Goal: Information Seeking & Learning: Learn about a topic

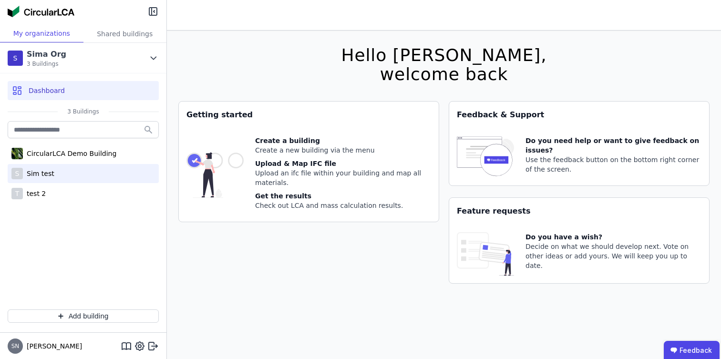
click at [55, 167] on div "S Sim test" at bounding box center [83, 173] width 151 height 19
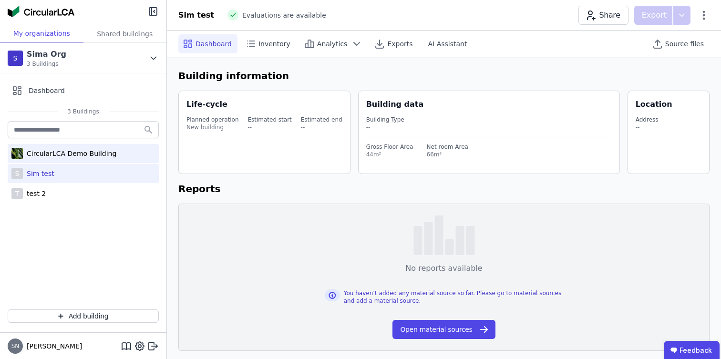
click at [83, 158] on div "CircularLCA Demo Building" at bounding box center [69, 154] width 93 height 10
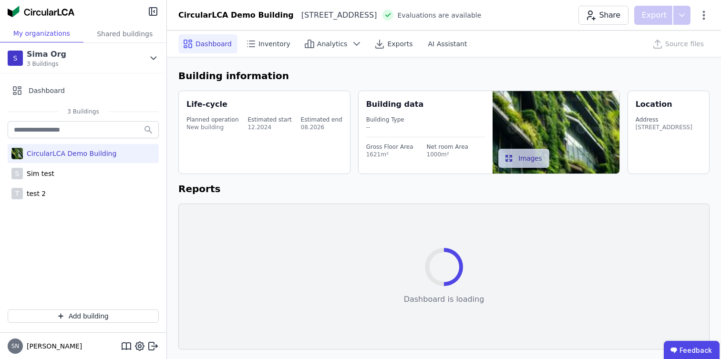
select select "*"
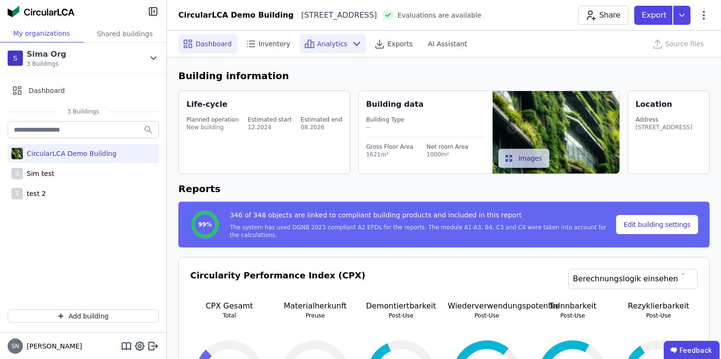
click at [325, 47] on span "Analytics" at bounding box center [332, 44] width 31 height 10
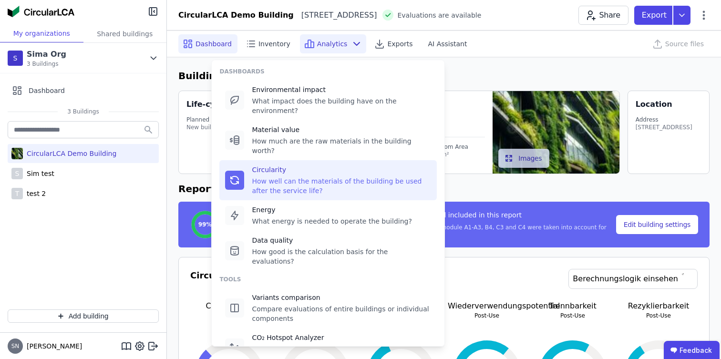
click at [275, 165] on div "Circularity How well can the materials of the building be used after the servic…" at bounding box center [341, 180] width 179 height 31
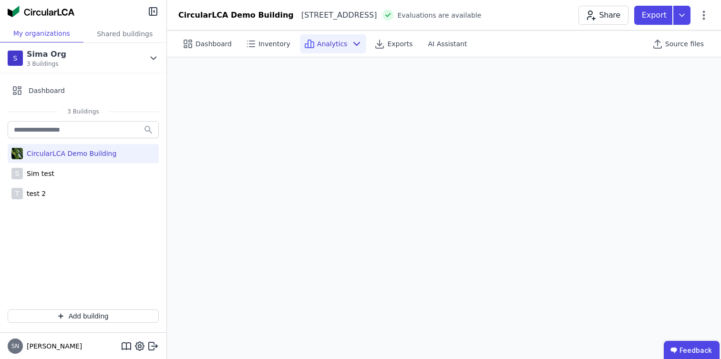
click at [354, 43] on icon at bounding box center [357, 43] width 6 height 3
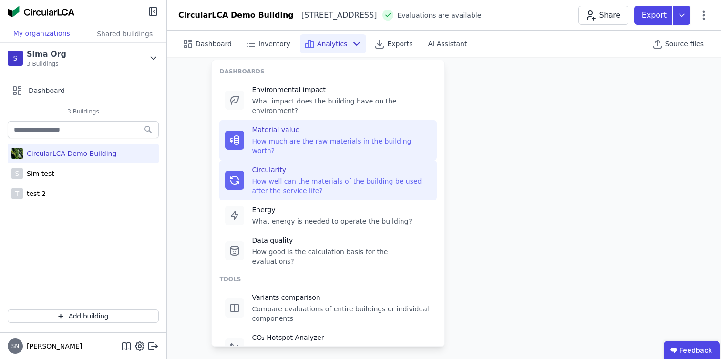
click at [321, 136] on div "How much are the raw materials in the building worth?" at bounding box center [341, 145] width 179 height 19
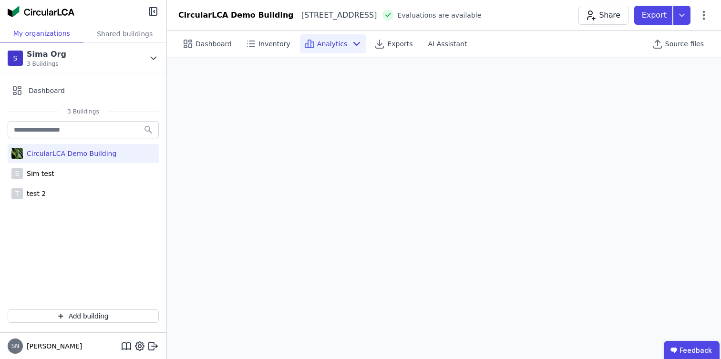
click at [328, 43] on span "Analytics" at bounding box center [332, 44] width 31 height 10
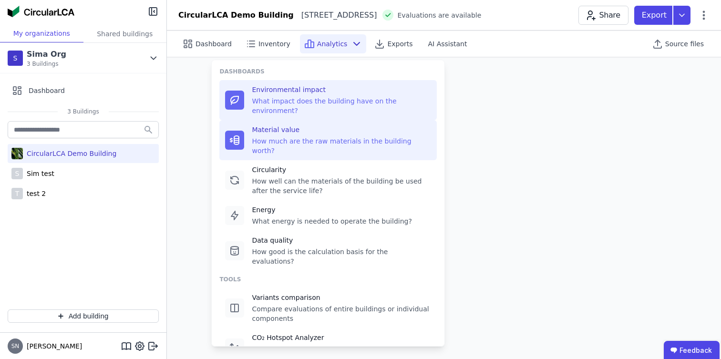
click at [294, 101] on div "What impact does the building have on the environment?" at bounding box center [341, 105] width 179 height 19
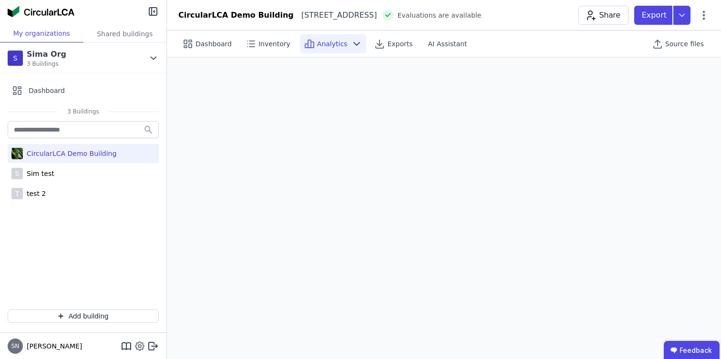
click at [137, 348] on icon at bounding box center [139, 346] width 11 height 11
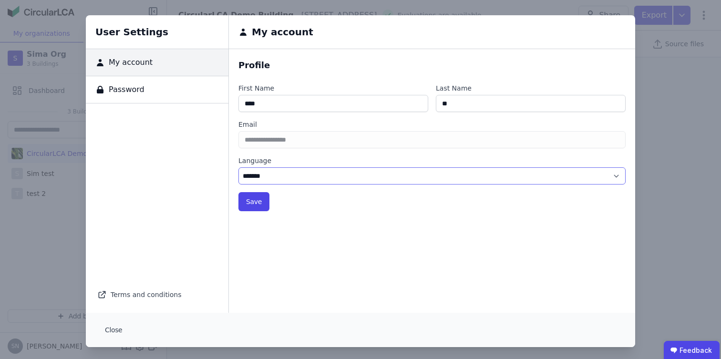
click at [263, 176] on select "******* ******" at bounding box center [431, 175] width 387 height 17
select select "*"
click at [238, 167] on select "******* ******" at bounding box center [431, 175] width 387 height 17
click at [255, 199] on button "Save" at bounding box center [253, 201] width 31 height 19
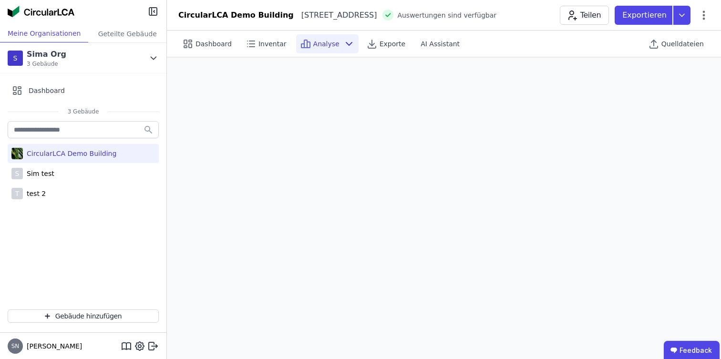
click at [320, 49] on div "Analyse" at bounding box center [327, 43] width 62 height 19
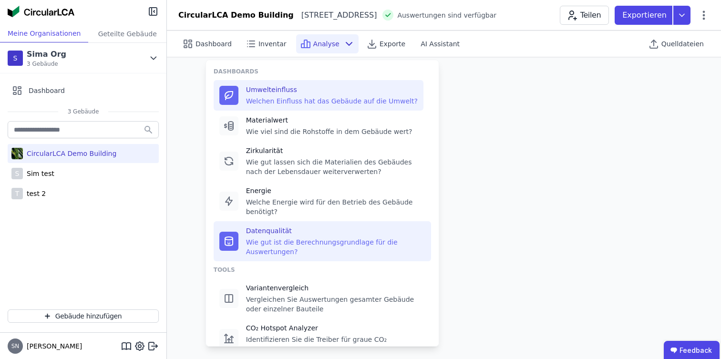
click at [295, 237] on div "Datenqualität Wie gut ist die Berechnungsgrundlage für die Auswertungen?" at bounding box center [335, 241] width 179 height 31
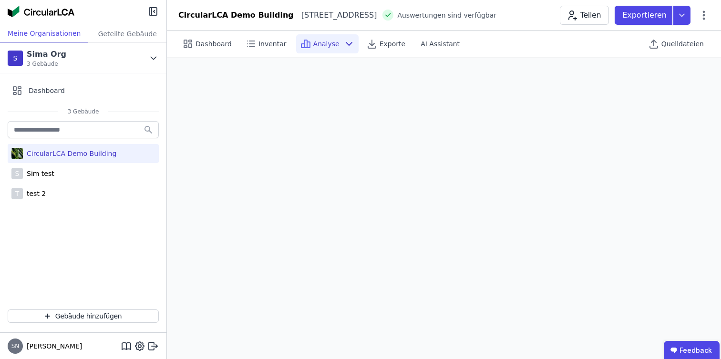
click at [325, 37] on div "Analyse" at bounding box center [327, 43] width 62 height 19
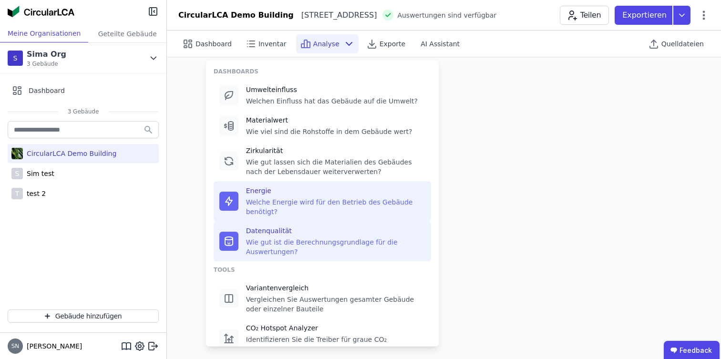
click at [296, 193] on div "Energie" at bounding box center [335, 191] width 179 height 10
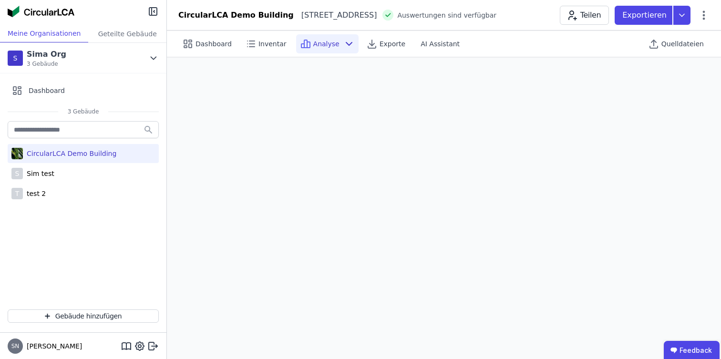
click at [313, 46] on span "Analyse" at bounding box center [326, 44] width 26 height 10
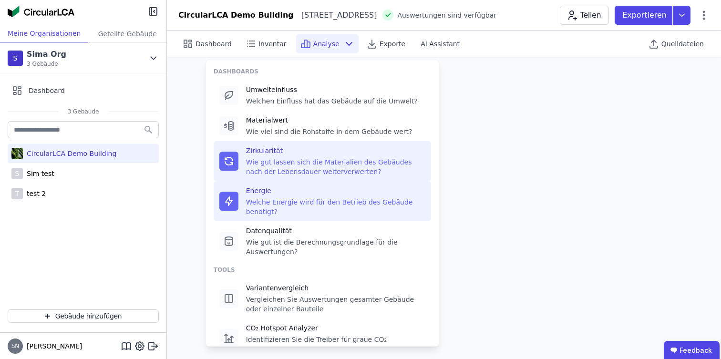
click at [285, 165] on div "Wie gut lassen sich die Materialien des Gebäudes nach der Lebensdauer weiterver…" at bounding box center [335, 166] width 179 height 19
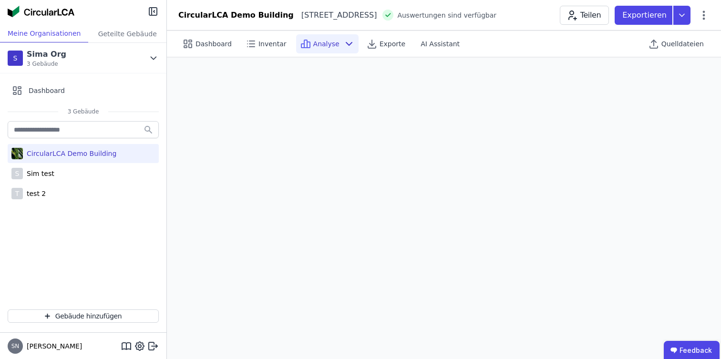
click at [315, 45] on span "Analyse" at bounding box center [326, 44] width 26 height 10
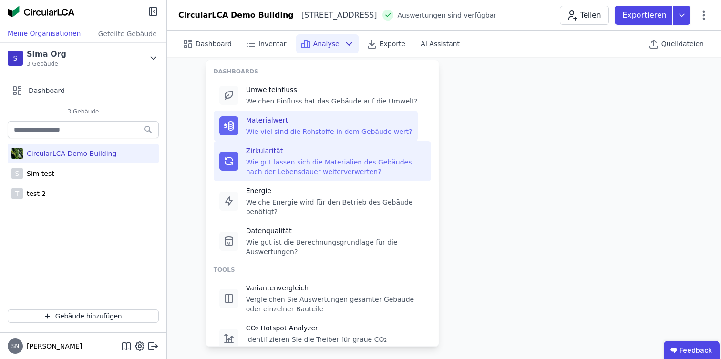
click at [296, 117] on div "Materialwert" at bounding box center [329, 120] width 166 height 10
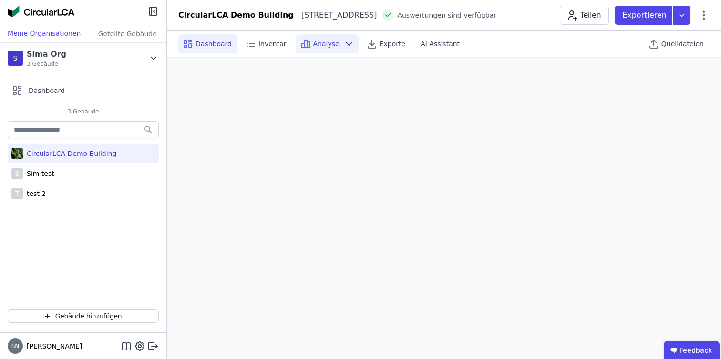
click at [207, 38] on div "Dashboard" at bounding box center [207, 43] width 59 height 19
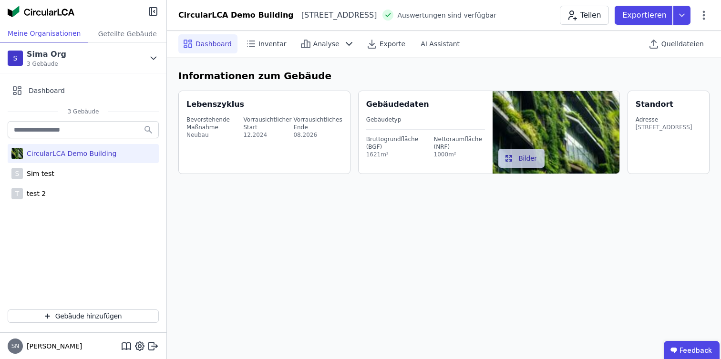
select select "*"
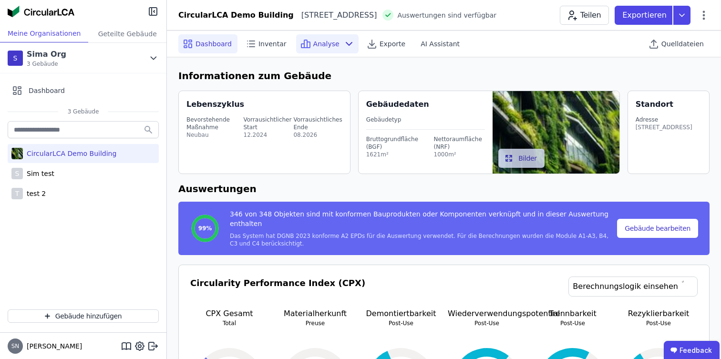
click at [331, 48] on span "Analyse" at bounding box center [326, 44] width 26 height 10
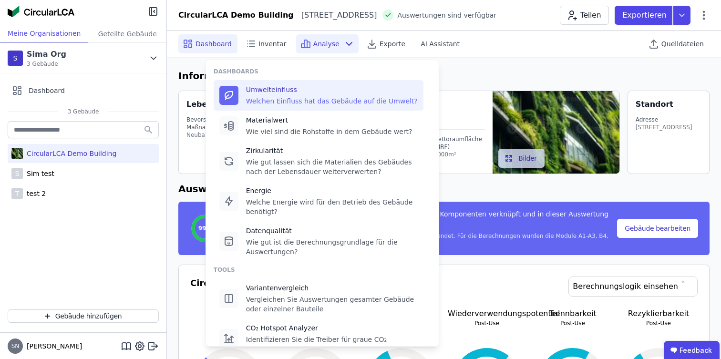
click at [310, 97] on div "Welchen Einfluss hat das Gebäude auf die Umwelt?" at bounding box center [332, 101] width 172 height 10
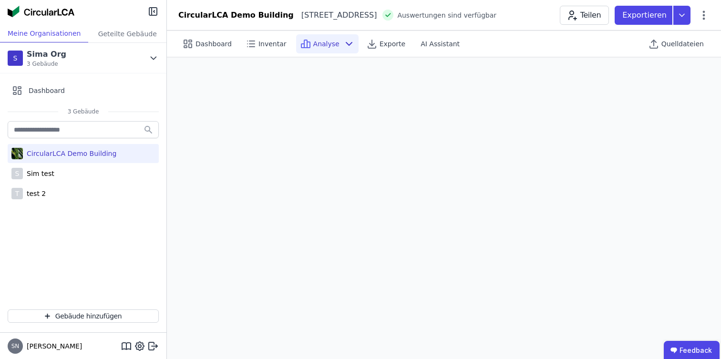
click at [334, 47] on div "Analyse" at bounding box center [327, 43] width 62 height 19
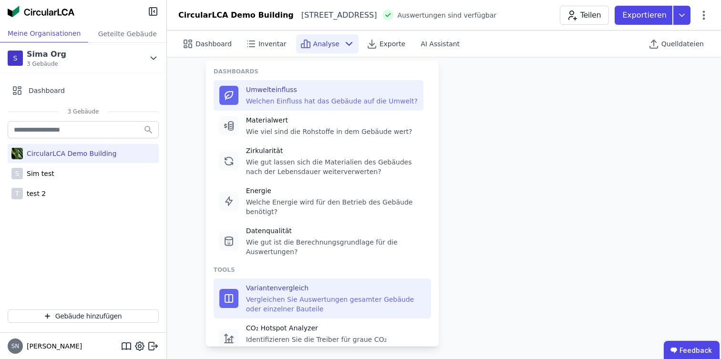
click at [293, 291] on div "Variantenvergleich" at bounding box center [335, 288] width 179 height 10
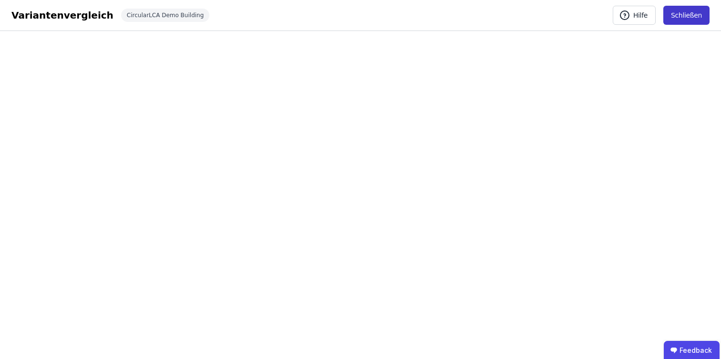
click at [683, 21] on button "Schließen" at bounding box center [686, 15] width 46 height 19
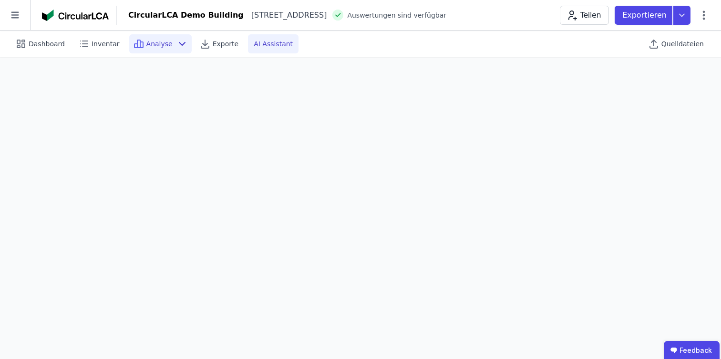
click at [258, 43] on span "AI Assistant" at bounding box center [273, 44] width 39 height 10
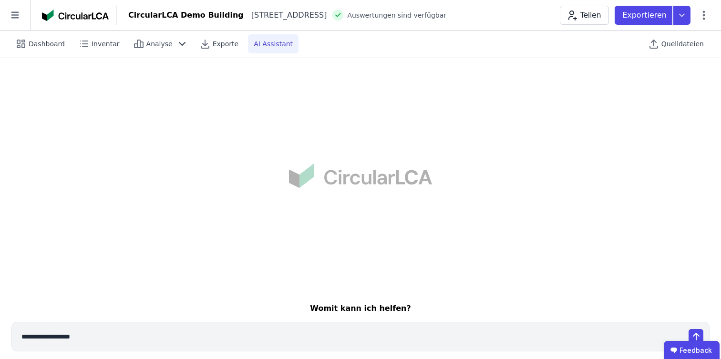
scroll to position [10, 0]
click at [213, 43] on span "Exporte" at bounding box center [226, 44] width 26 height 10
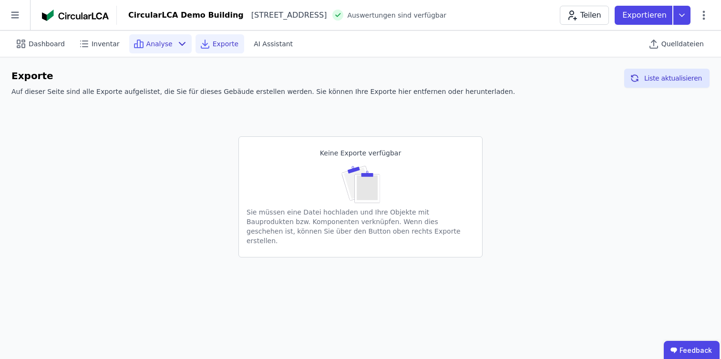
click at [159, 44] on span "Analyse" at bounding box center [159, 44] width 26 height 10
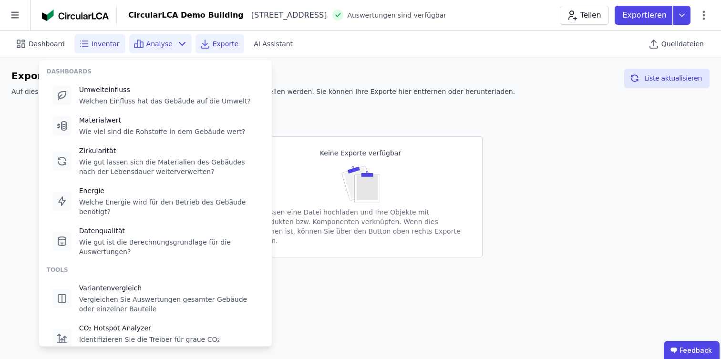
click at [103, 48] on span "Inventar" at bounding box center [106, 44] width 28 height 10
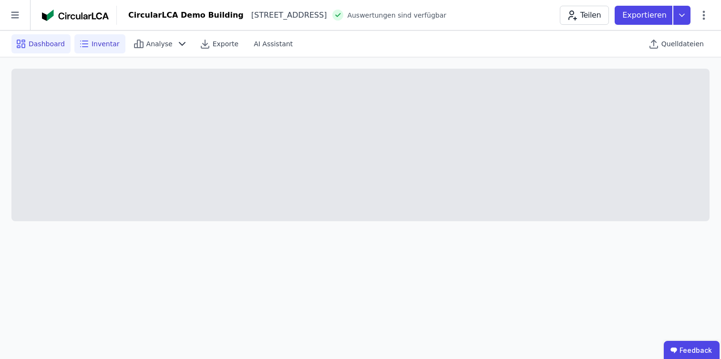
click at [44, 45] on span "Dashboard" at bounding box center [47, 44] width 36 height 10
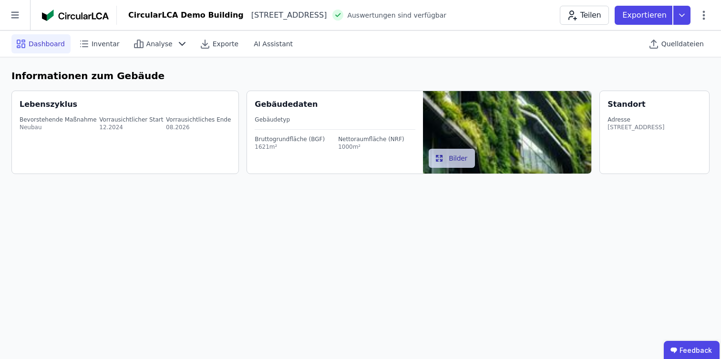
select select "*"
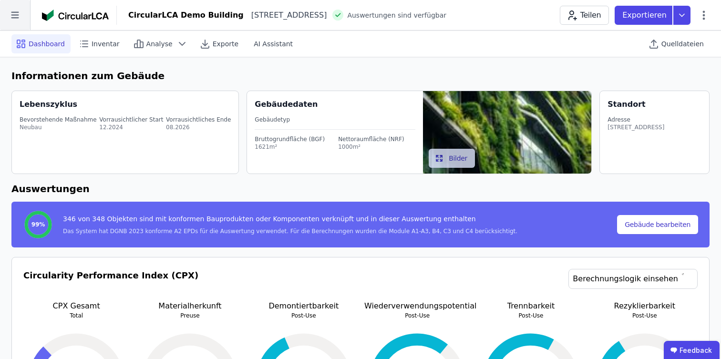
click at [23, 18] on icon at bounding box center [15, 15] width 30 height 30
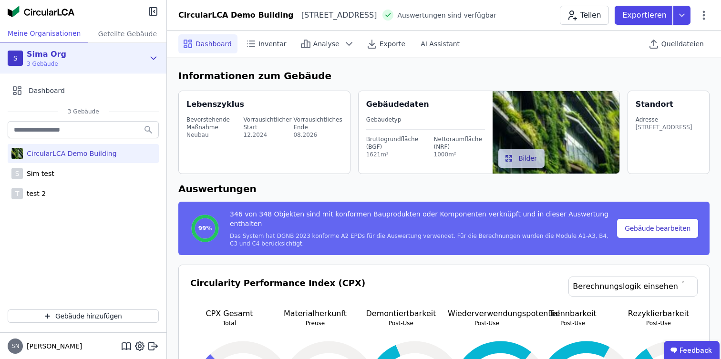
click at [105, 62] on div "S Sima Org 3 Gebäude" at bounding box center [76, 58] width 137 height 19
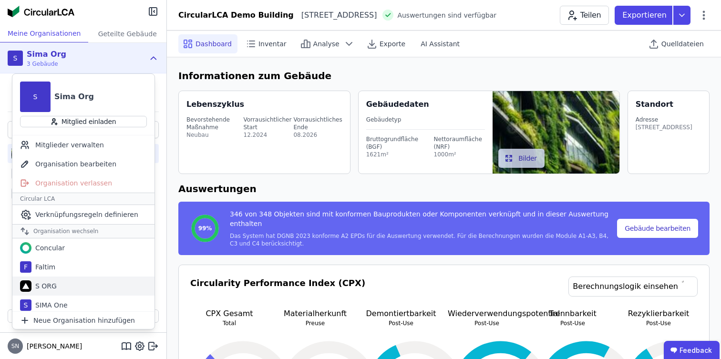
click at [62, 285] on div "S ORG" at bounding box center [83, 286] width 142 height 19
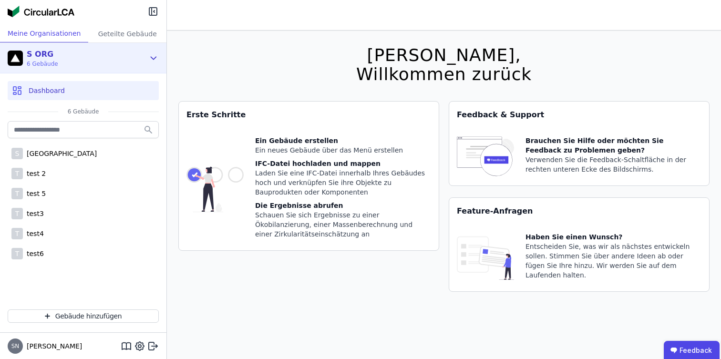
click at [109, 62] on div "S ORG 6 Gebäude" at bounding box center [76, 58] width 137 height 19
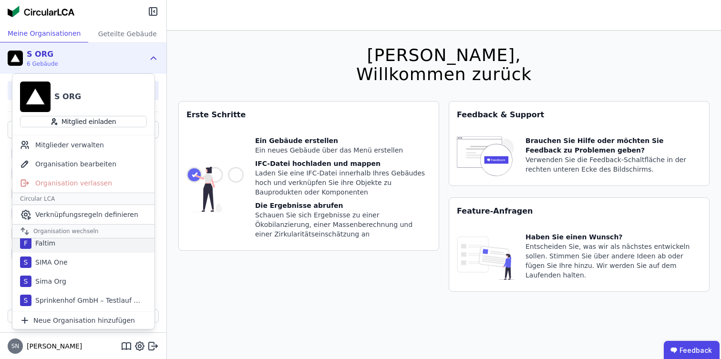
scroll to position [26, 0]
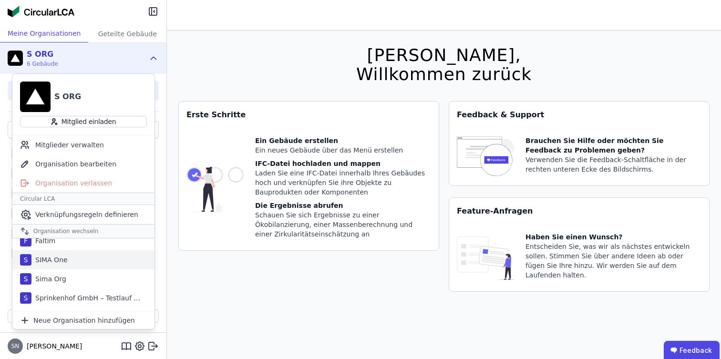
click at [67, 255] on div "S SIMA One" at bounding box center [83, 259] width 142 height 19
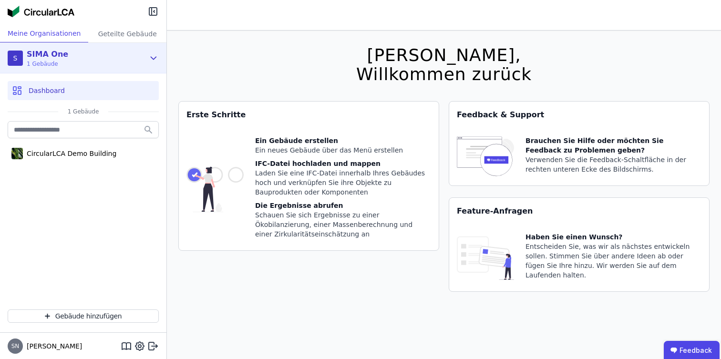
click at [117, 61] on div "S SIMA One 1 Gebäude" at bounding box center [76, 58] width 137 height 19
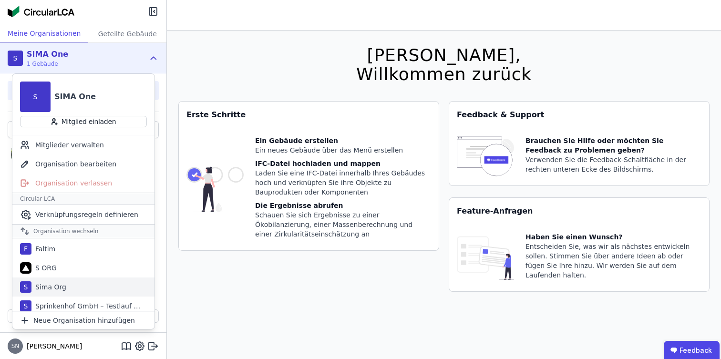
scroll to position [28, 0]
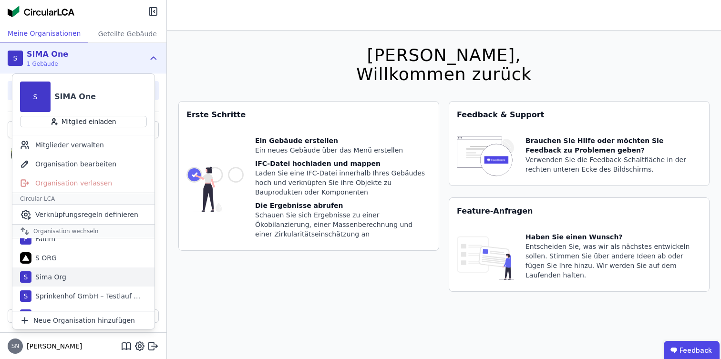
click at [56, 277] on div "Sima Org" at bounding box center [48, 277] width 35 height 10
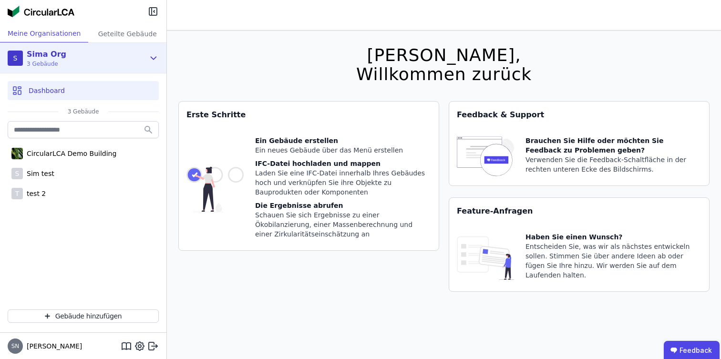
click at [156, 54] on icon at bounding box center [153, 57] width 10 height 11
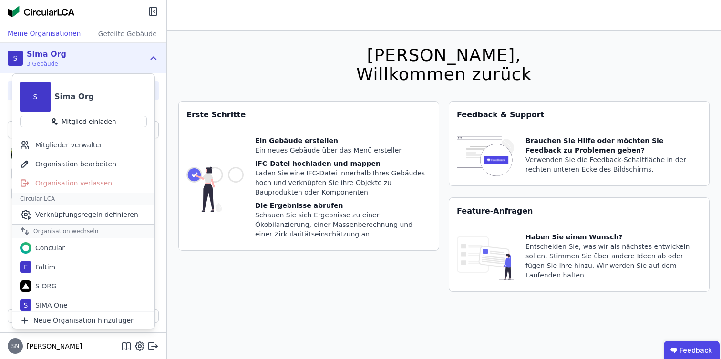
click at [79, 96] on div "Sima Org" at bounding box center [74, 96] width 40 height 11
copy div "Sima Org"
click at [56, 271] on div "F Faltim" at bounding box center [83, 267] width 142 height 19
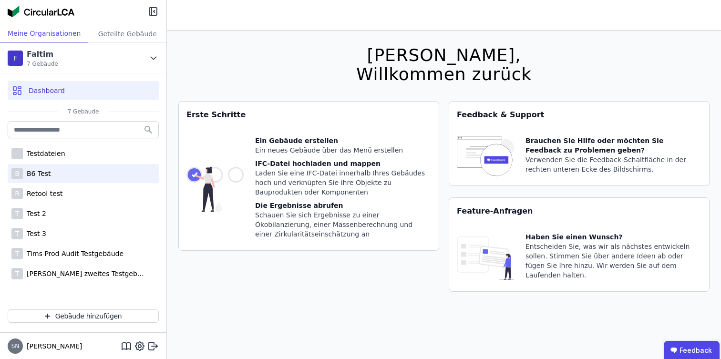
click at [73, 174] on div "B B6 Test" at bounding box center [83, 173] width 151 height 19
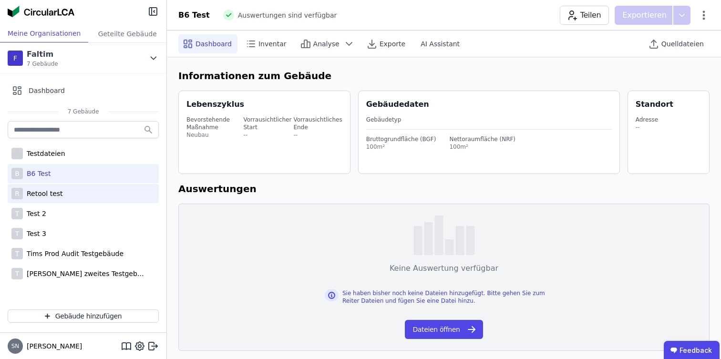
click at [61, 192] on div "Retool test" at bounding box center [43, 194] width 40 height 10
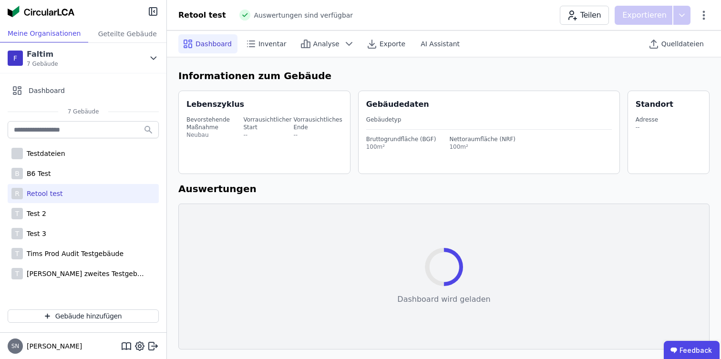
select select "*"
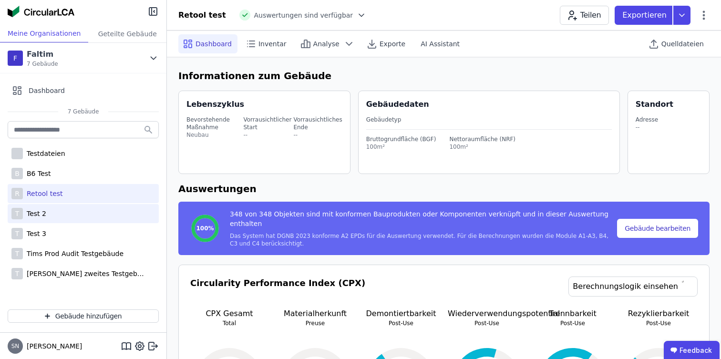
click at [52, 216] on div "T Test 2" at bounding box center [83, 213] width 151 height 19
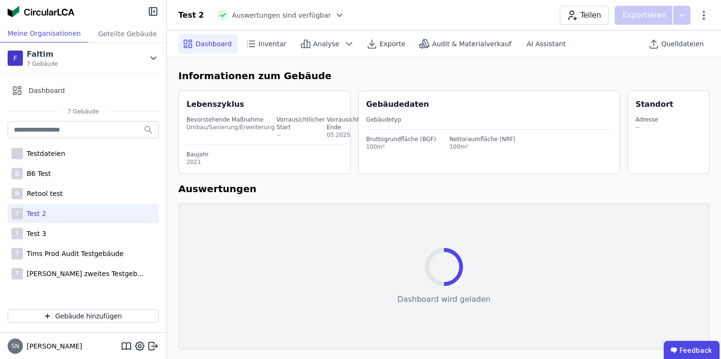
select select "*"
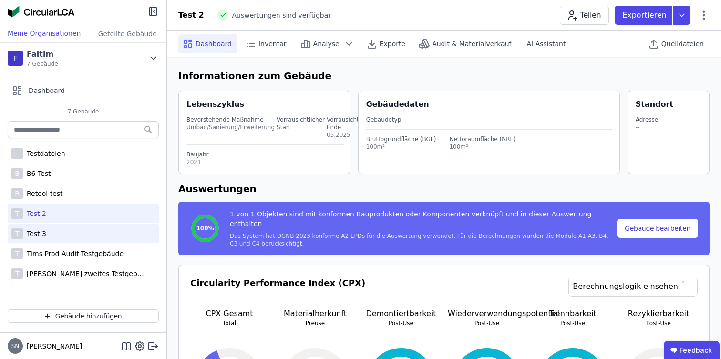
click at [45, 228] on div "T Test 3" at bounding box center [83, 233] width 151 height 19
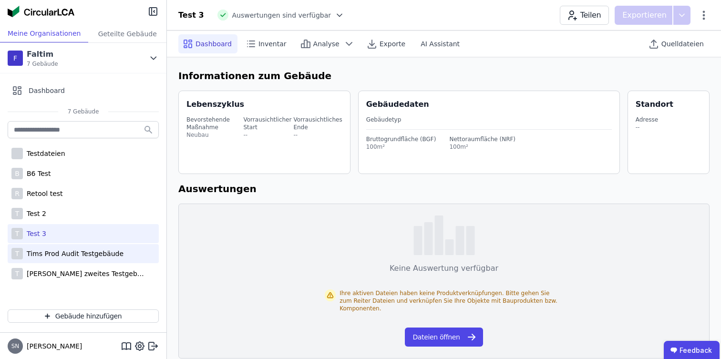
click at [56, 254] on div "Tims Prod Audit Testgebäude" at bounding box center [73, 254] width 101 height 10
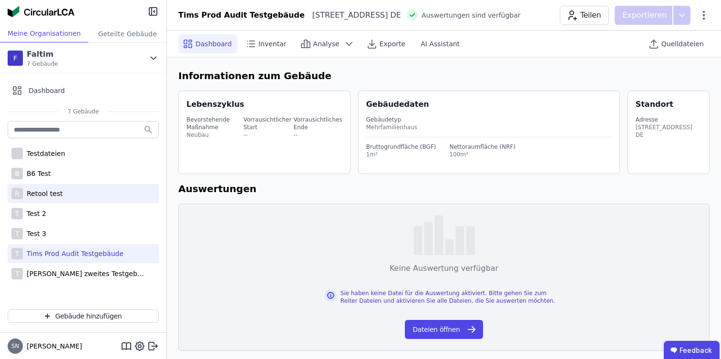
click at [66, 194] on div "R Retool test" at bounding box center [83, 193] width 151 height 19
select select "*"
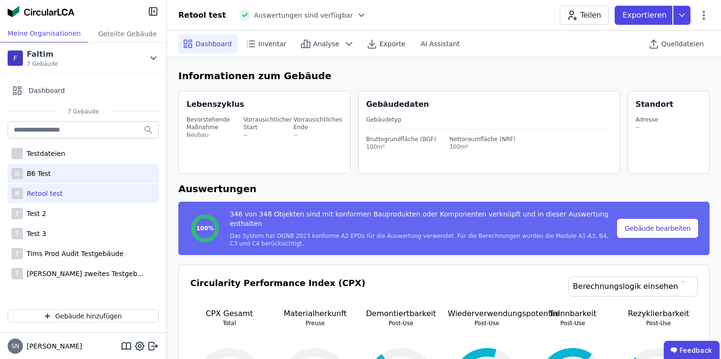
click at [66, 174] on div "B B6 Test" at bounding box center [83, 173] width 151 height 19
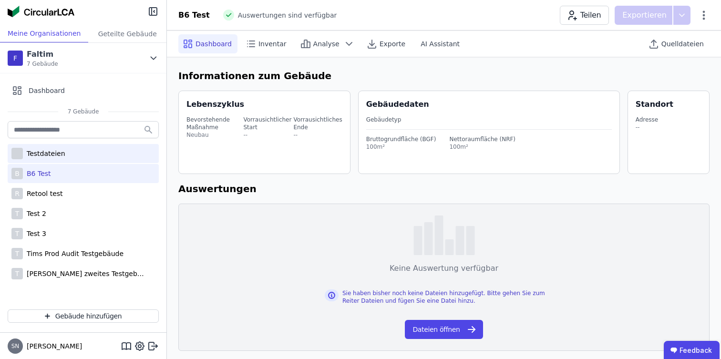
click at [72, 155] on div "Testdateien" at bounding box center [83, 153] width 151 height 19
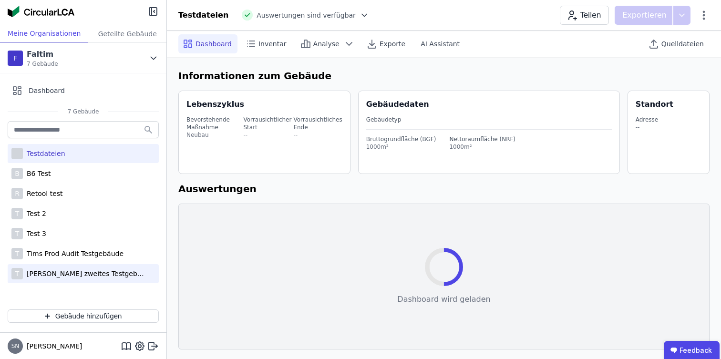
click at [63, 275] on div "Tims zweites Testgebäude" at bounding box center [85, 274] width 124 height 10
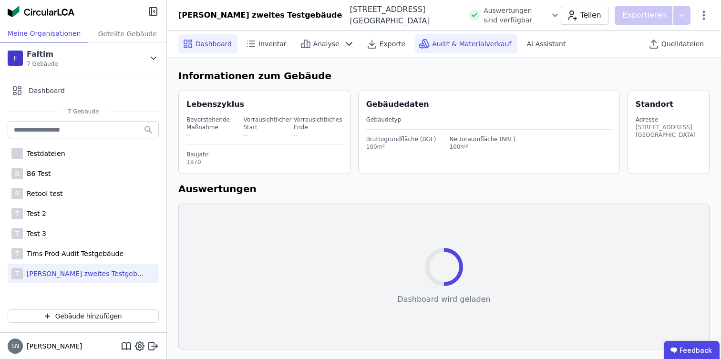
click at [442, 48] on div "Audit & Materialverkauf" at bounding box center [466, 43] width 102 height 19
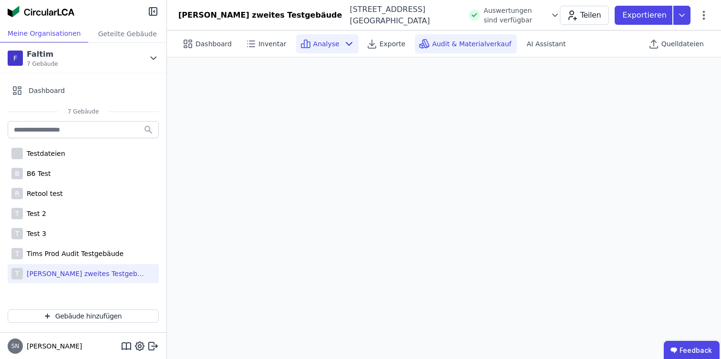
click at [343, 47] on icon at bounding box center [348, 43] width 11 height 11
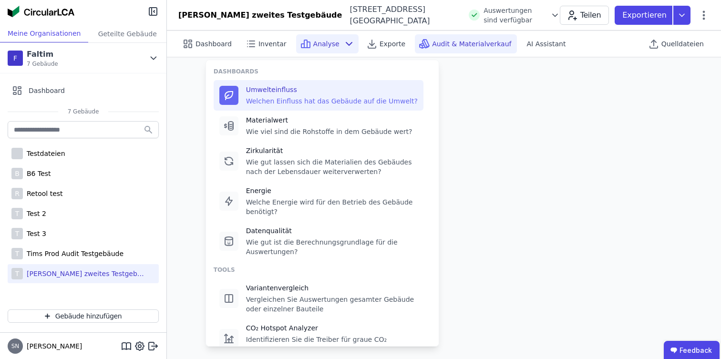
click at [308, 90] on div "Umwelteinfluss" at bounding box center [332, 90] width 172 height 10
